Goal: Check status

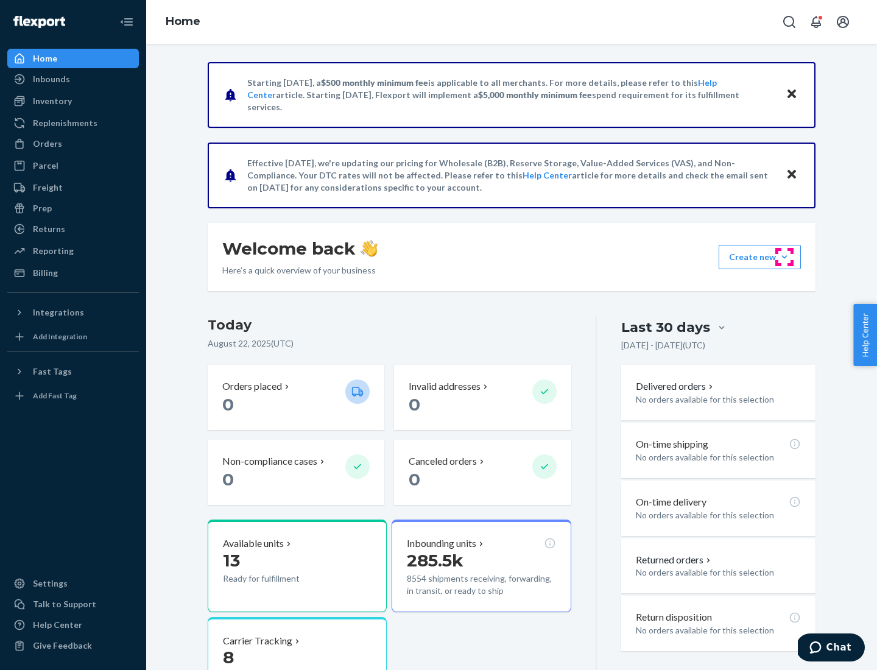
click at [784, 257] on button "Create new Create new inbound Create new order Create new product" at bounding box center [759, 257] width 82 height 24
click at [41, 208] on div "Prep" at bounding box center [42, 208] width 19 height 12
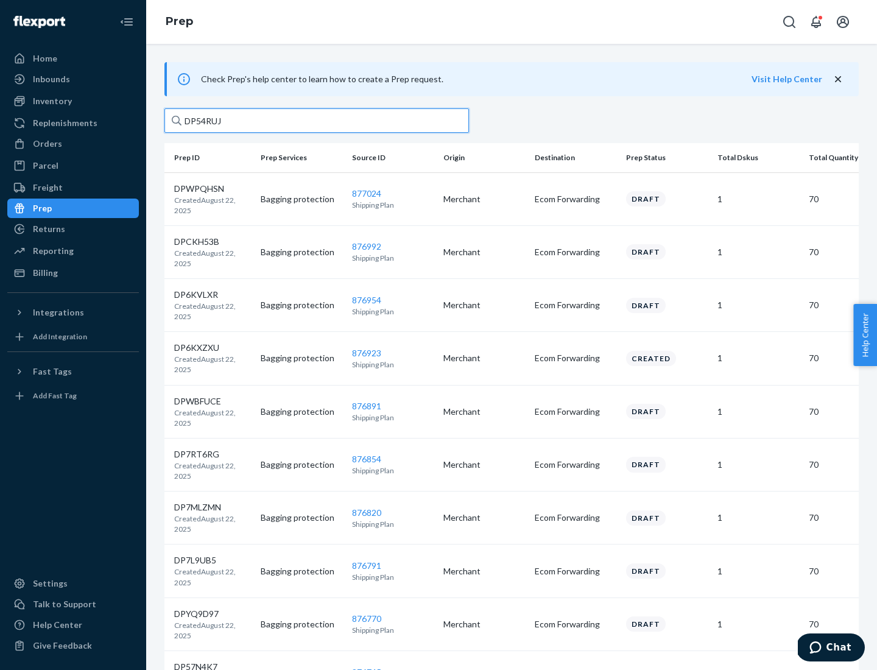
type input "DP54RUJL"
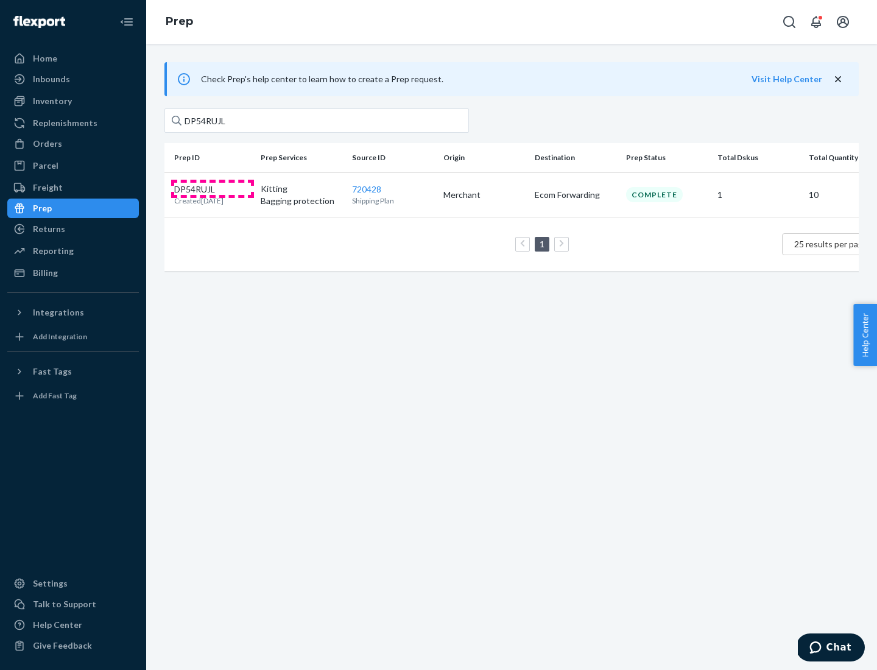
click at [213, 188] on p "DP54RUJL" at bounding box center [198, 189] width 49 height 12
